Goal: Task Accomplishment & Management: Use online tool/utility

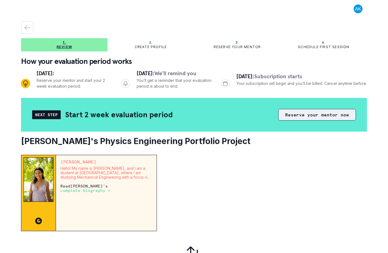
click at [304, 116] on button "Reserve your mentor now" at bounding box center [317, 115] width 78 height 12
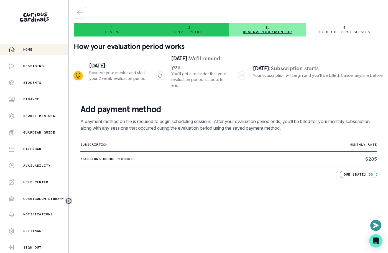
click at [47, 47] on div "Home" at bounding box center [38, 49] width 60 height 7
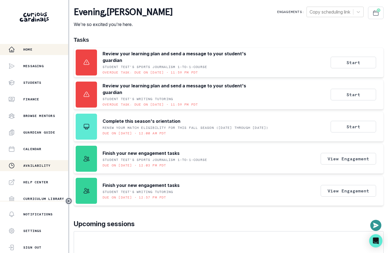
scroll to position [103, 0]
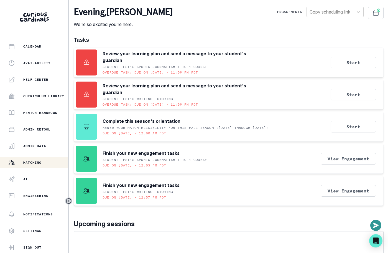
drag, startPoint x: 46, startPoint y: 150, endPoint x: 48, endPoint y: 162, distance: 12.6
click at [48, 162] on div "Home Messaging Students Finance Browse Mentors Guardian Guide Calendar Availabi…" at bounding box center [34, 122] width 68 height 157
click at [48, 162] on div "Matching" at bounding box center [38, 162] width 60 height 7
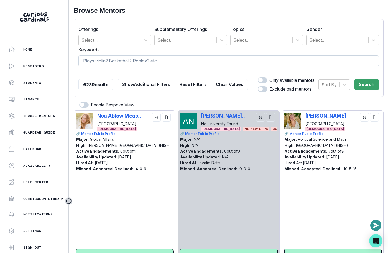
click at [170, 63] on input at bounding box center [228, 60] width 300 height 11
type input "religion"
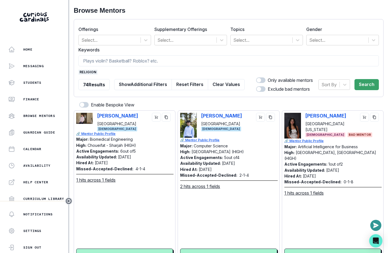
click at [90, 71] on span "religion" at bounding box center [87, 72] width 19 height 5
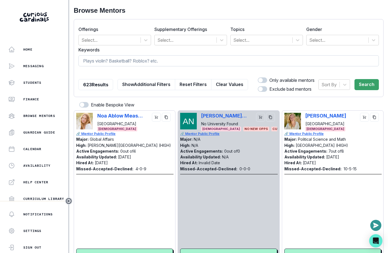
click at [99, 63] on input at bounding box center [228, 60] width 300 height 11
type input "religious"
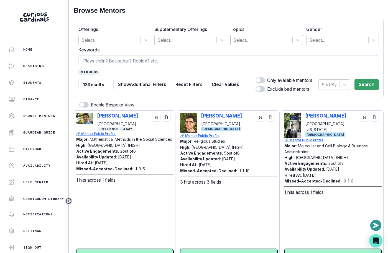
click at [245, 37] on div at bounding box center [261, 40] width 56 height 8
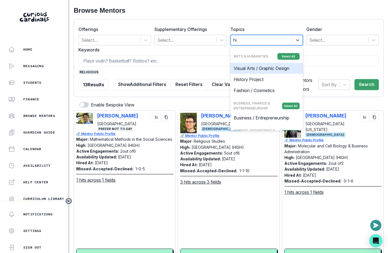
type input "his"
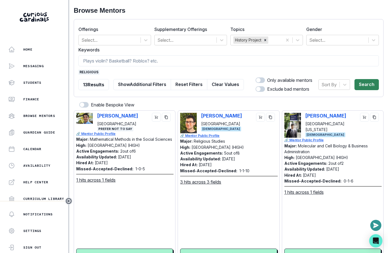
click at [365, 83] on button "Search" at bounding box center [366, 84] width 24 height 11
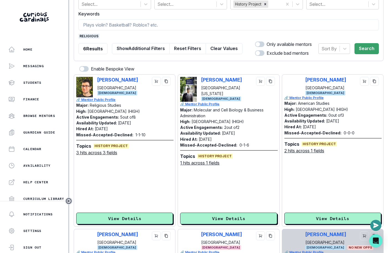
scroll to position [37, 0]
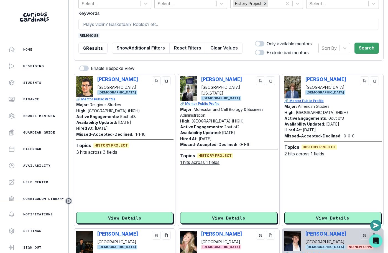
click at [304, 81] on div "Creed [PERSON_NAME] [GEOGRAPHIC_DATA] [DEMOGRAPHIC_DATA]" at bounding box center [332, 87] width 97 height 22
copy p "[PERSON_NAME]"
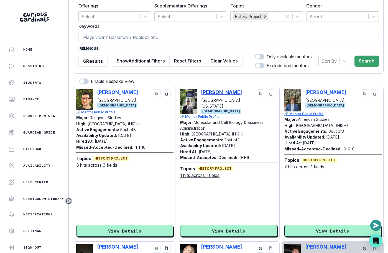
scroll to position [0, 0]
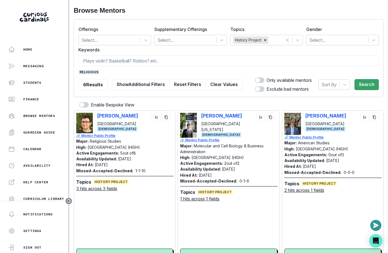
click at [87, 73] on span "religious" at bounding box center [88, 72] width 21 height 5
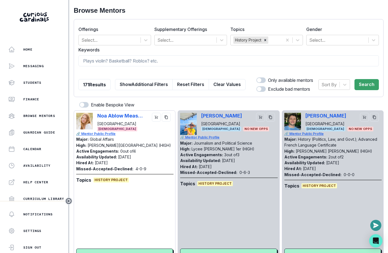
click at [104, 51] on label "Keywords" at bounding box center [226, 50] width 297 height 7
click at [104, 61] on input at bounding box center [228, 60] width 300 height 11
type input "oral history"
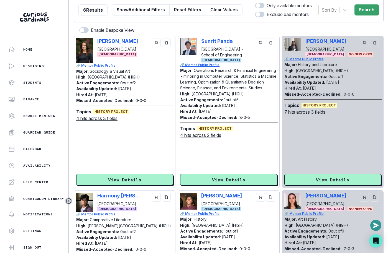
scroll to position [103, 0]
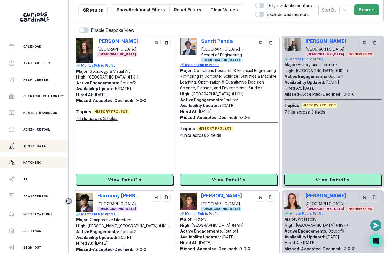
click at [41, 151] on button "Admin Data" at bounding box center [34, 146] width 68 height 11
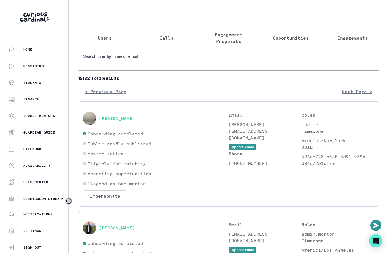
click at [175, 65] on input "Search user by name or email" at bounding box center [228, 64] width 301 height 14
paste input "[PERSON_NAME]"
type input "[PERSON_NAME]"
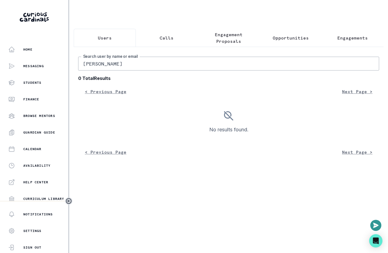
click at [184, 64] on input "[PERSON_NAME]" at bounding box center [228, 64] width 301 height 14
type input "[PERSON_NAME]"
click at [349, 36] on p "Engagements" at bounding box center [352, 38] width 30 height 7
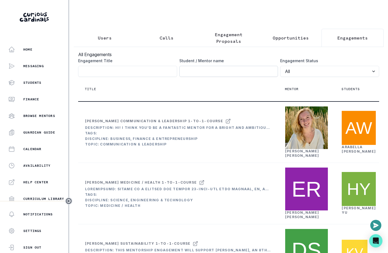
click at [230, 73] on input "Engagement Title" at bounding box center [228, 71] width 99 height 11
type input "chase"
click button "submit" at bounding box center [0, 0] width 0 height 0
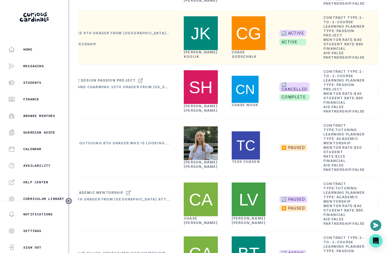
scroll to position [0, 103]
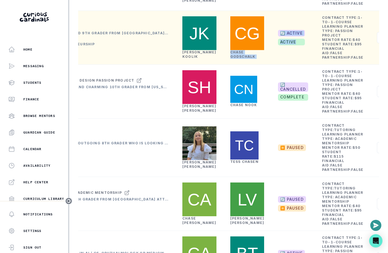
copy tr "[PERSON_NAME] 🔄 ACTIVE active"
drag, startPoint x: 250, startPoint y: 133, endPoint x: 215, endPoint y: 130, distance: 35.1
click at [215, 65] on tr "[PERSON_NAME] Passion Project Description: [PERSON_NAME] is a motivated 9th gra…" at bounding box center [195, 38] width 441 height 54
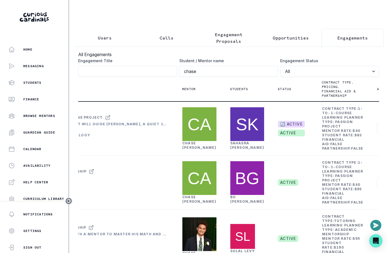
scroll to position [0, 0]
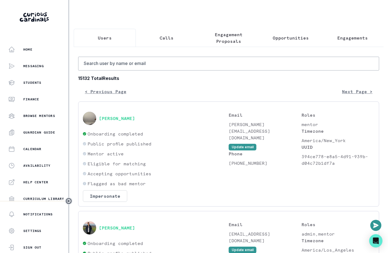
click at [97, 39] on button "Users" at bounding box center [105, 38] width 62 height 18
click at [125, 63] on input "Search user by name or email" at bounding box center [228, 64] width 301 height 14
paste input "[PERSON_NAME] 🔄 ACTIVE active"
drag, startPoint x: 129, startPoint y: 62, endPoint x: 216, endPoint y: 56, distance: 87.4
click at [215, 57] on input "[PERSON_NAME] 🔄 ACTIVE activ" at bounding box center [228, 64] width 301 height 14
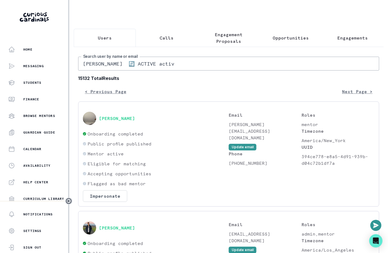
drag, startPoint x: 190, startPoint y: 61, endPoint x: 131, endPoint y: 61, distance: 59.8
click at [131, 61] on input "[PERSON_NAME] 🔄 ACTIVE activ" at bounding box center [228, 64] width 301 height 14
type input "[PERSON_NAME]"
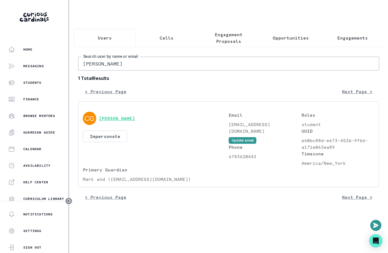
click at [117, 116] on button "[PERSON_NAME]" at bounding box center [117, 119] width 36 height 6
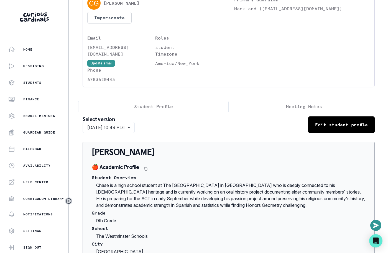
scroll to position [42, 0]
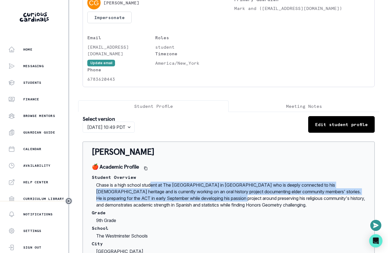
drag, startPoint x: 152, startPoint y: 178, endPoint x: 212, endPoint y: 191, distance: 61.7
click at [212, 191] on p "Chase is a high school student at The [GEOGRAPHIC_DATA] in [GEOGRAPHIC_DATA] wh…" at bounding box center [229, 195] width 274 height 27
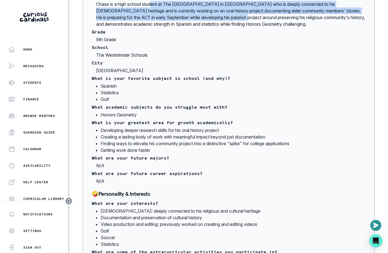
scroll to position [0, 0]
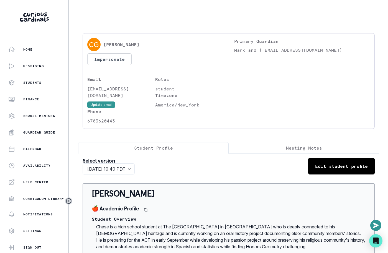
click at [136, 49] on div "[PERSON_NAME]" at bounding box center [155, 44] width 136 height 13
click at [136, 43] on p "[PERSON_NAME]" at bounding box center [121, 44] width 36 height 7
copy p "Godschalk"
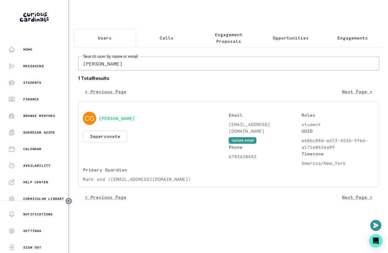
click at [142, 69] on input "[PERSON_NAME]" at bounding box center [228, 64] width 301 height 14
type input "[PERSON_NAME]"
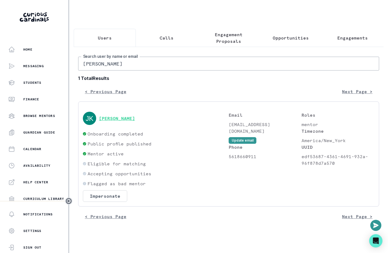
click at [125, 116] on button "[PERSON_NAME]" at bounding box center [117, 119] width 36 height 6
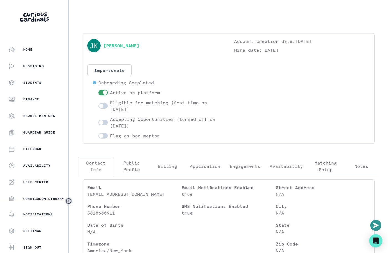
click at [240, 166] on p "Engagements" at bounding box center [244, 166] width 30 height 7
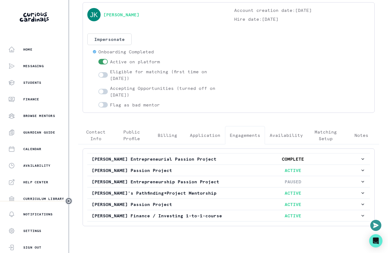
scroll to position [46, 0]
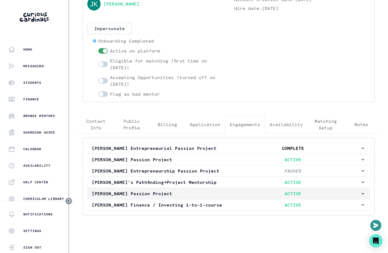
click at [184, 190] on p "[PERSON_NAME] Passion Project" at bounding box center [159, 193] width 134 height 7
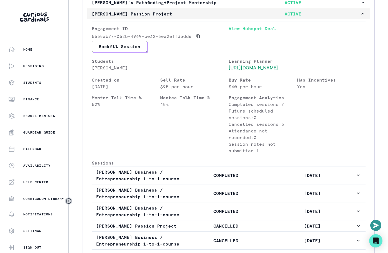
scroll to position [303, 0]
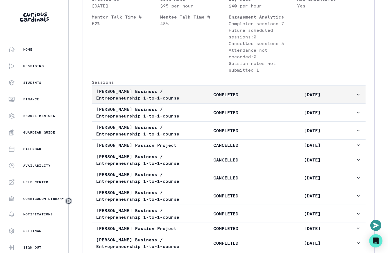
click at [209, 104] on button "[PERSON_NAME] Business / Entrepreneurship 1-to-1-course COMPLETED [DATE]" at bounding box center [229, 95] width 274 height 18
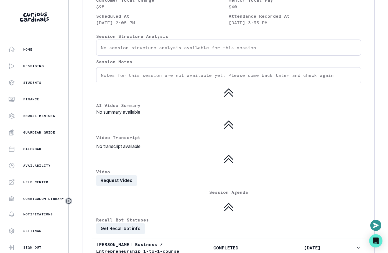
scroll to position [485, 0]
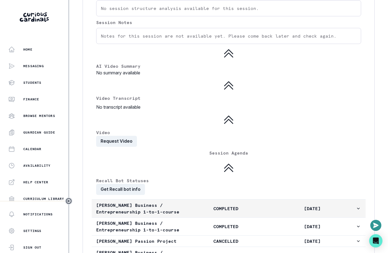
click at [165, 208] on p "[PERSON_NAME] Business / Entrepreneurship 1-to-1-course" at bounding box center [139, 208] width 86 height 13
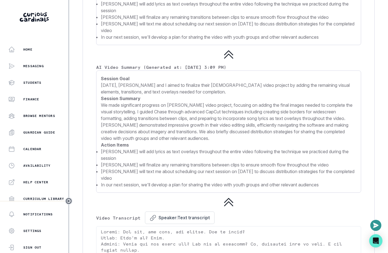
scroll to position [911, 0]
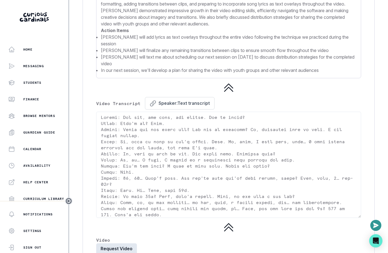
click at [115, 244] on button "Request Video" at bounding box center [116, 249] width 41 height 11
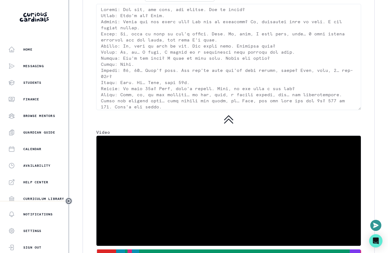
scroll to position [1069, 0]
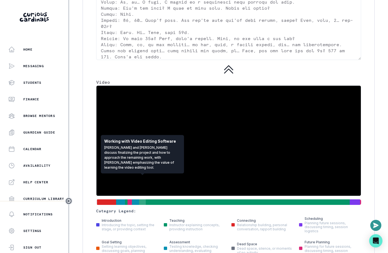
click at [141, 199] on div at bounding box center [142, 202] width 7 height 6
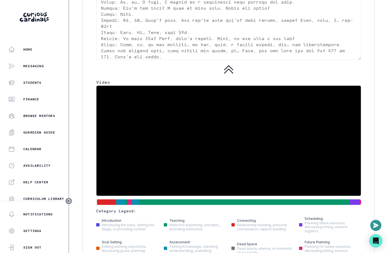
click at [180, 150] on video at bounding box center [228, 141] width 264 height 110
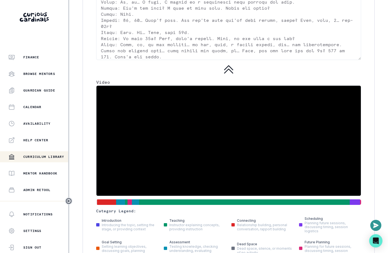
scroll to position [103, 0]
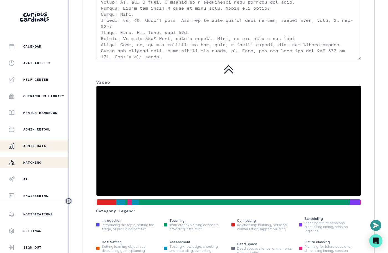
click at [49, 164] on div "Matching" at bounding box center [38, 162] width 60 height 7
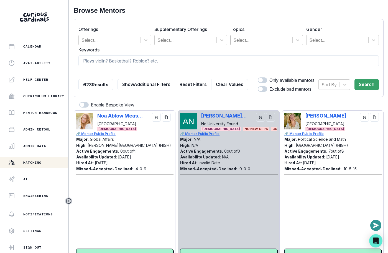
click at [248, 40] on div at bounding box center [261, 40] width 56 height 8
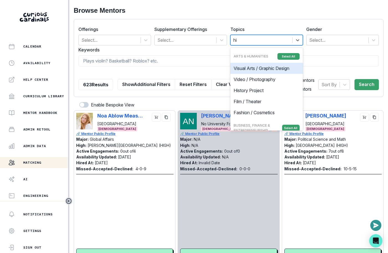
type input "his"
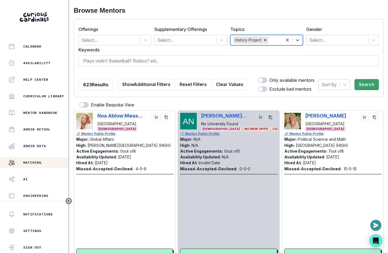
click at [215, 66] on input at bounding box center [228, 60] width 300 height 11
type input "anthropology"
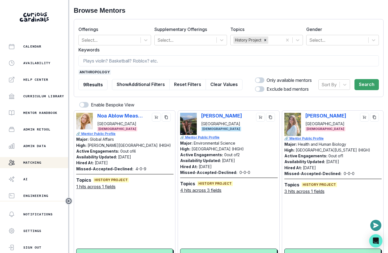
click at [92, 72] on span "anthropology" at bounding box center [94, 72] width 32 height 5
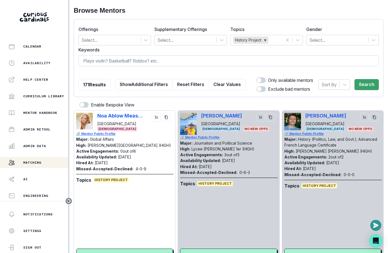
click at [98, 59] on input at bounding box center [228, 60] width 300 height 11
type input "history"
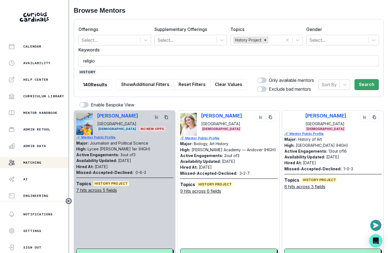
type input "religion"
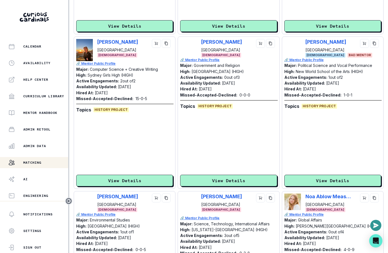
scroll to position [488, 0]
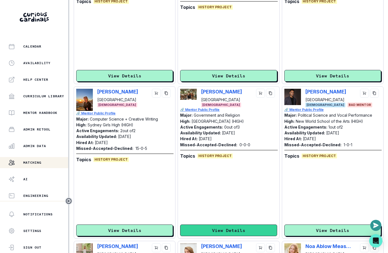
click at [233, 225] on button "View Details" at bounding box center [228, 231] width 97 height 12
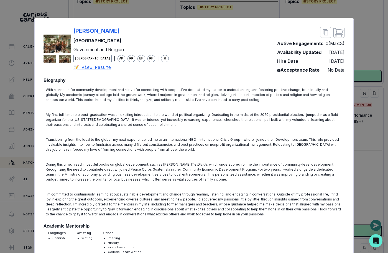
click at [140, 35] on div "[PERSON_NAME] Harvard University Government and Religion [DEMOGRAPHIC_DATA] | A…" at bounding box center [120, 49] width 95 height 44
click at [168, 37] on div "[PERSON_NAME] Harvard University Government and Religion [DEMOGRAPHIC_DATA] | A…" at bounding box center [193, 50] width 301 height 47
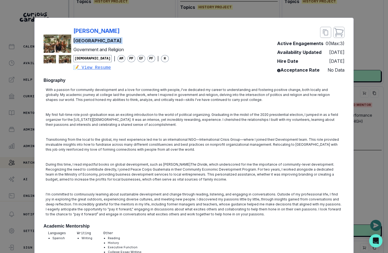
click at [168, 37] on div "[PERSON_NAME] Harvard University Government and Religion [DEMOGRAPHIC_DATA] | A…" at bounding box center [193, 50] width 301 height 47
click at [164, 30] on div "[PERSON_NAME] Harvard University Government and Religion [DEMOGRAPHIC_DATA] | A…" at bounding box center [193, 50] width 301 height 47
copy p "[PERSON_NAME]"
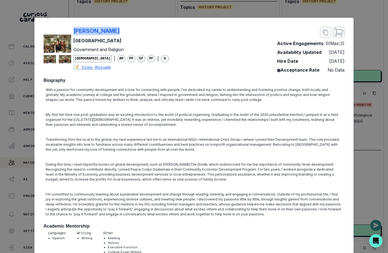
click at [131, 11] on div "[PERSON_NAME] Harvard University Government and Religion [DEMOGRAPHIC_DATA] | A…" at bounding box center [194, 126] width 388 height 253
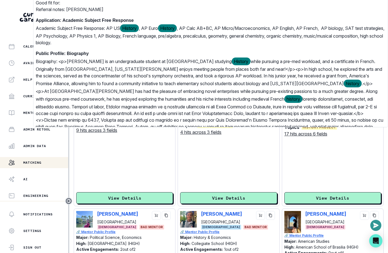
scroll to position [609, 0]
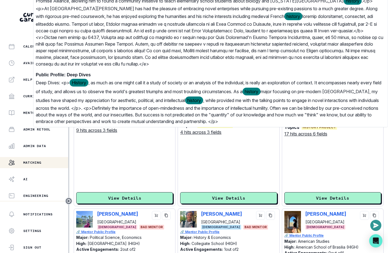
click at [290, 172] on div "[PERSON_NAME] Yale University [DEMOGRAPHIC_DATA] 🔗 Mentor Public Profile Major:…" at bounding box center [332, 130] width 97 height 148
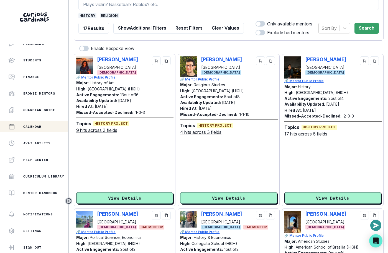
scroll to position [0, 0]
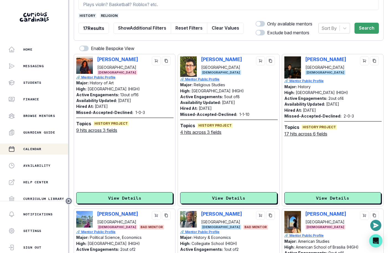
click at [51, 45] on button "Home" at bounding box center [34, 49] width 68 height 11
